Goal: Use online tool/utility: Utilize a website feature to perform a specific function

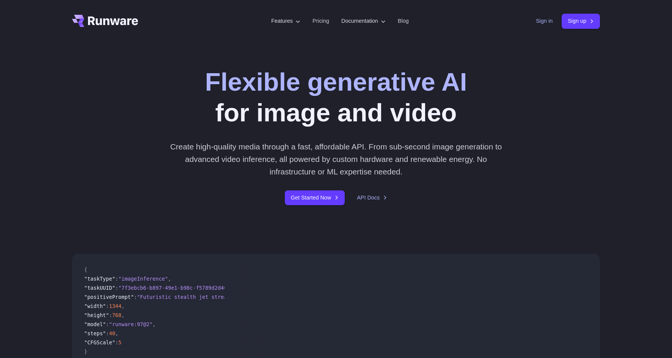
click at [547, 19] on link "Sign in" at bounding box center [544, 21] width 17 height 9
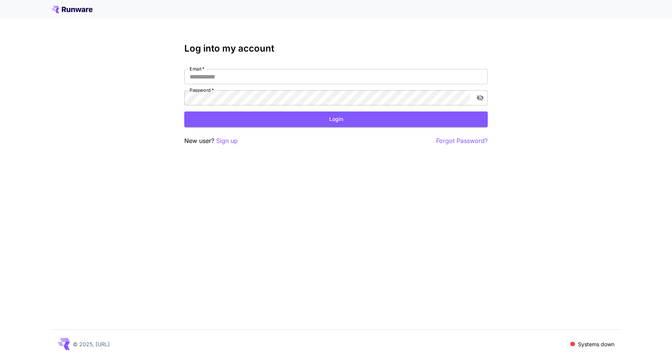
type input "**********"
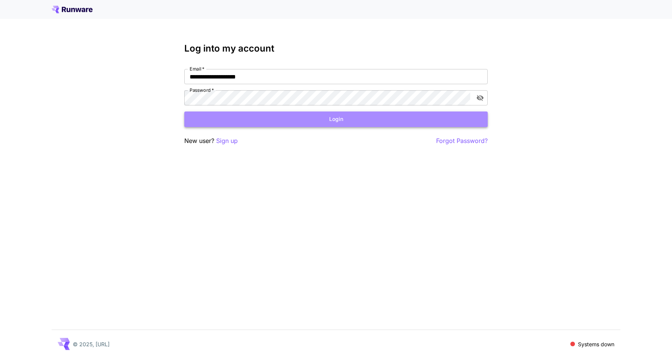
click at [339, 123] on button "Login" at bounding box center [336, 120] width 304 height 16
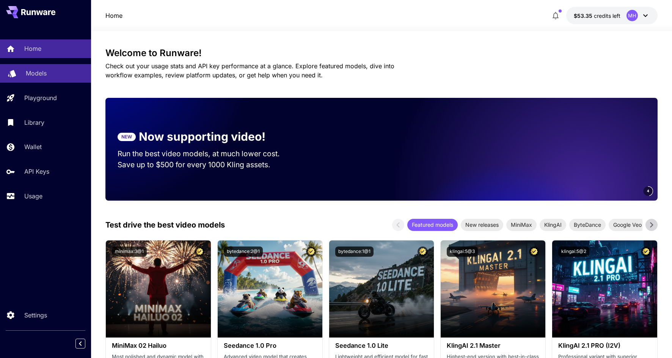
click at [41, 68] on link "Models" at bounding box center [45, 73] width 91 height 19
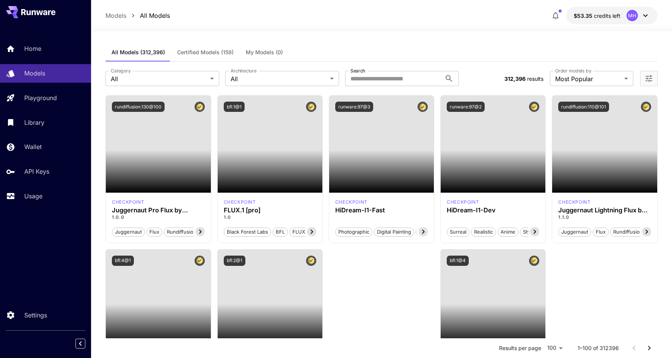
scroll to position [5, 0]
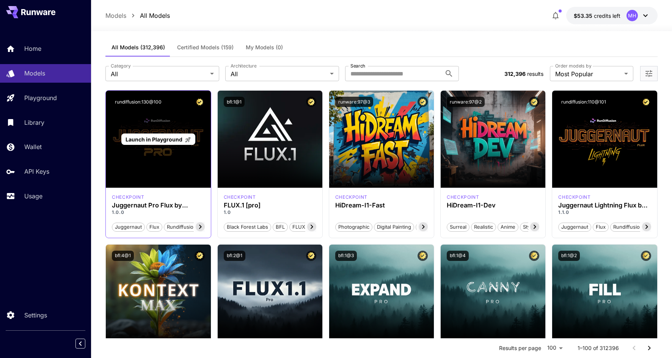
click at [145, 157] on div "Launch in Playground" at bounding box center [158, 139] width 105 height 97
click at [151, 142] on span "Launch in Playground" at bounding box center [154, 139] width 57 height 6
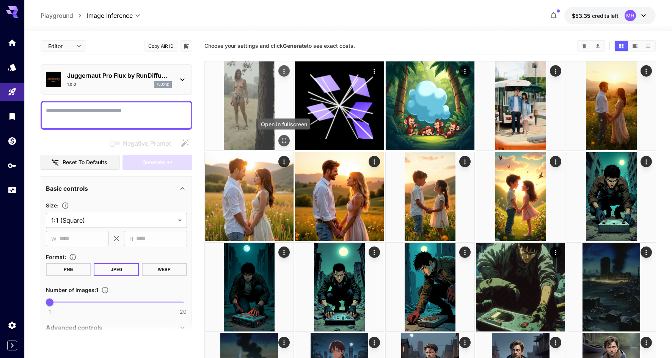
click at [283, 139] on icon "Open in fullscreen" at bounding box center [284, 141] width 8 height 8
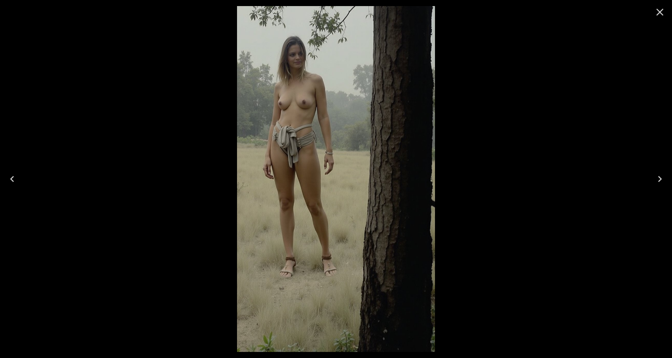
click at [658, 13] on icon "Close" at bounding box center [660, 12] width 7 height 7
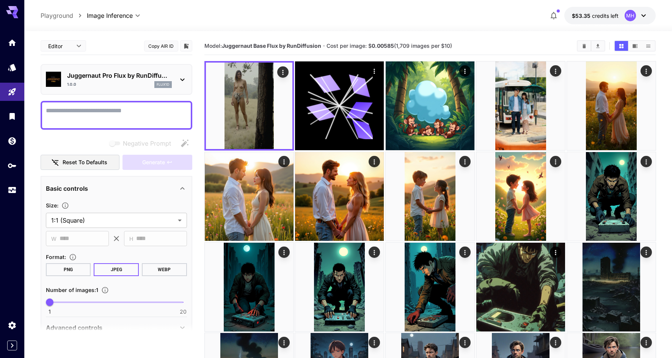
click at [181, 80] on icon at bounding box center [182, 80] width 4 height 3
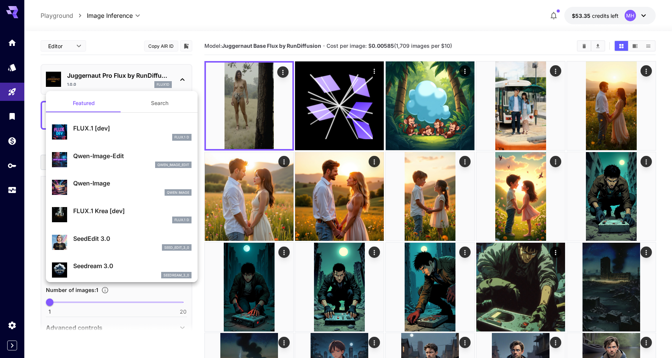
click at [267, 29] on div at bounding box center [336, 179] width 672 height 358
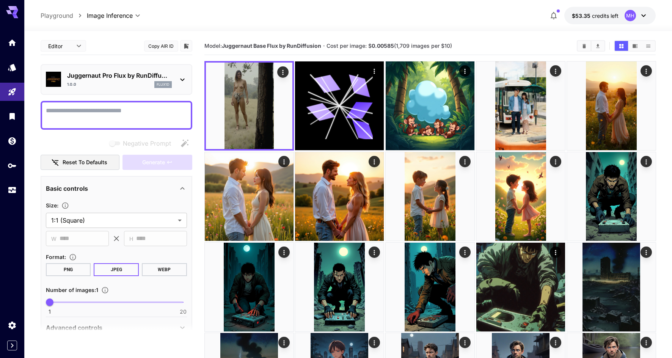
click at [642, 17] on icon at bounding box center [643, 15] width 9 height 9
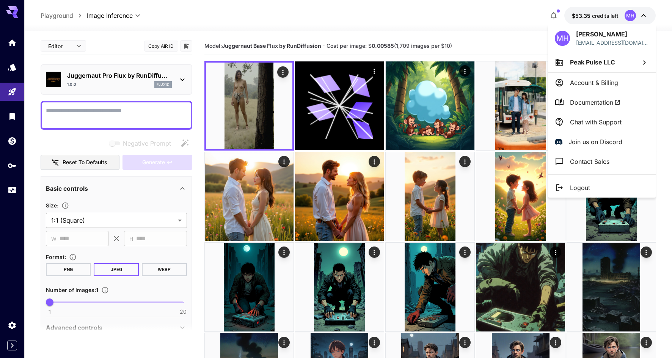
click at [601, 61] on span "Peak Pulse LLC" at bounding box center [592, 62] width 45 height 8
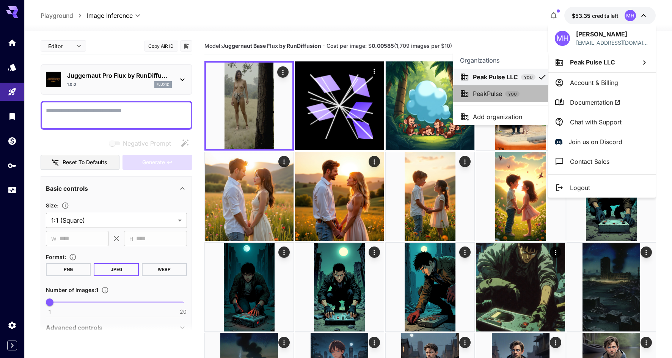
click at [521, 94] on div "PeakPulse YOU" at bounding box center [500, 93] width 81 height 9
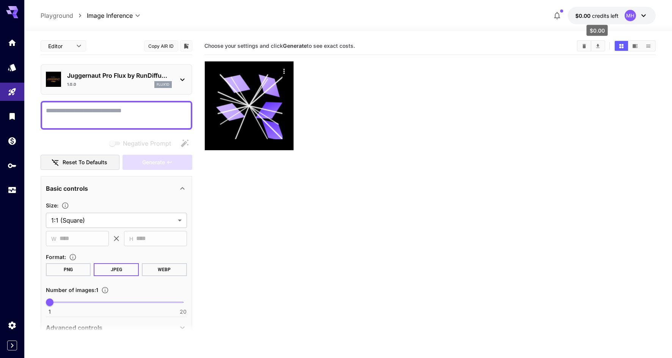
click at [608, 17] on span "credits left" at bounding box center [605, 16] width 27 height 6
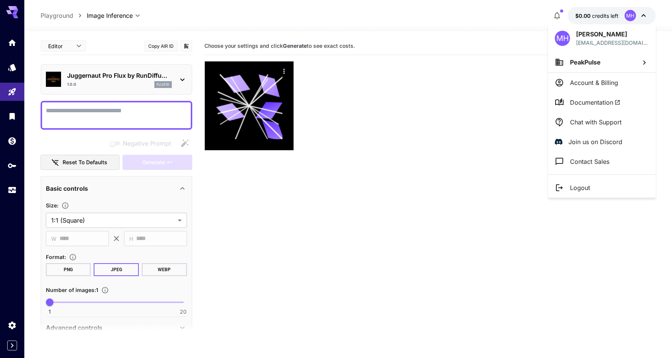
click at [578, 66] on p "PeakPulse" at bounding box center [585, 62] width 31 height 9
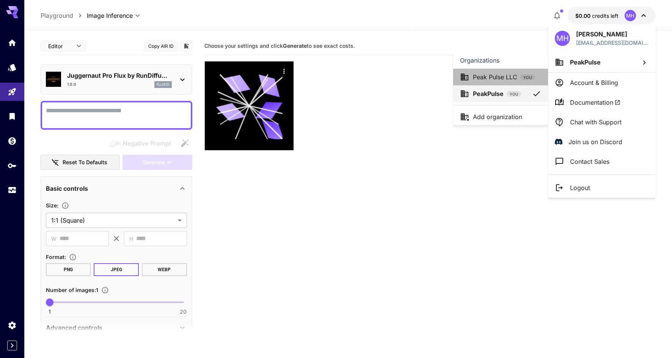
click at [511, 77] on p "Peak Pulse LLC" at bounding box center [495, 76] width 44 height 9
